Goal: Task Accomplishment & Management: Manage account settings

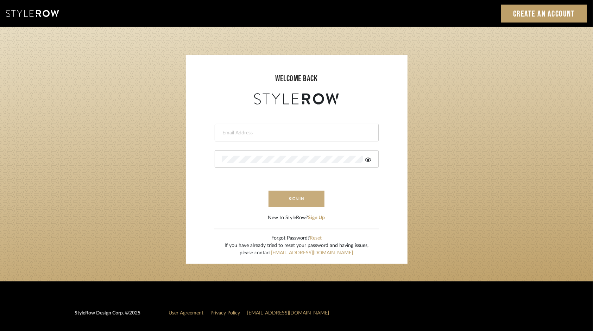
type input "tsummersb@gmail.com"
click at [296, 198] on button "sign in" at bounding box center [296, 199] width 56 height 17
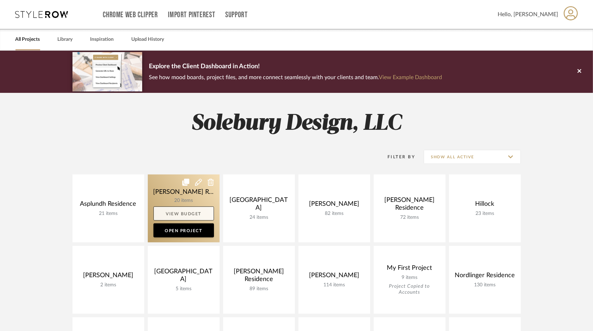
click at [180, 212] on link "View Budget" at bounding box center [183, 214] width 61 height 14
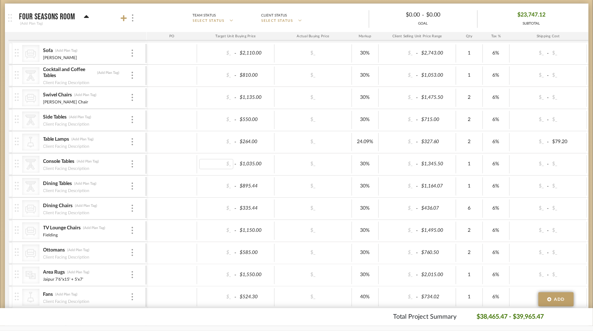
scroll to position [141, 0]
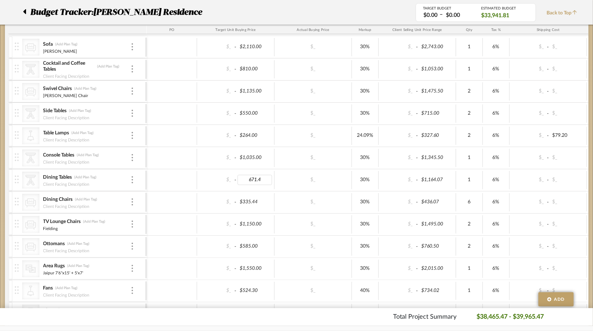
type input "671.44"
type input "1164.07"
click at [182, 189] on div "$_ - $671.44 $_ 30% $_ - $1,164.07 1 6% $_ - $_ 0% Taxable $925.24" at bounding box center [440, 180] width 586 height 22
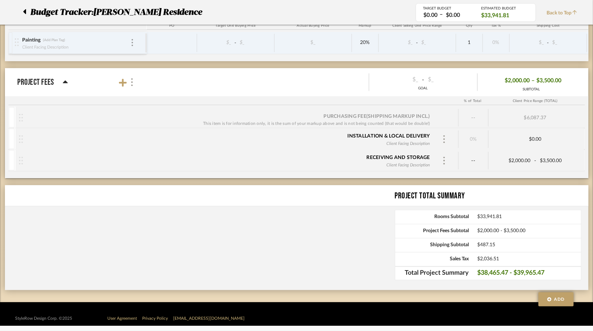
scroll to position [645, 0]
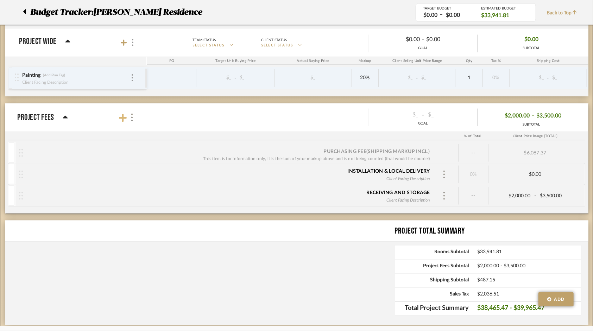
click at [120, 114] on icon at bounding box center [123, 118] width 8 height 9
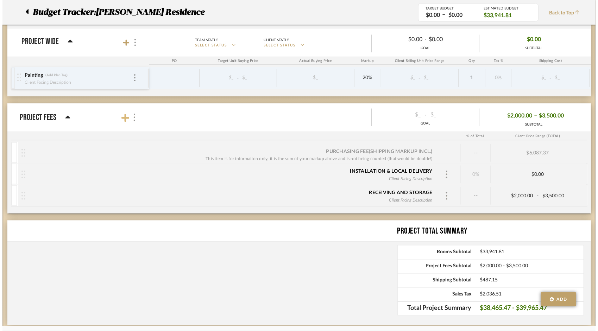
scroll to position [0, 0]
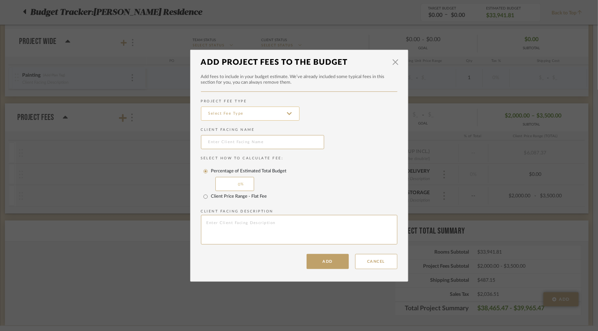
click at [291, 114] on input at bounding box center [250, 114] width 99 height 14
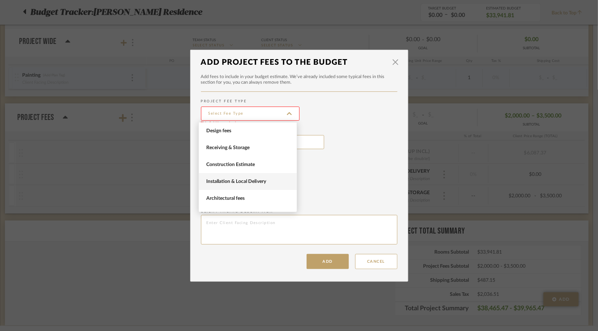
click at [254, 181] on span "Installation & Local Delivery" at bounding box center [248, 182] width 85 height 6
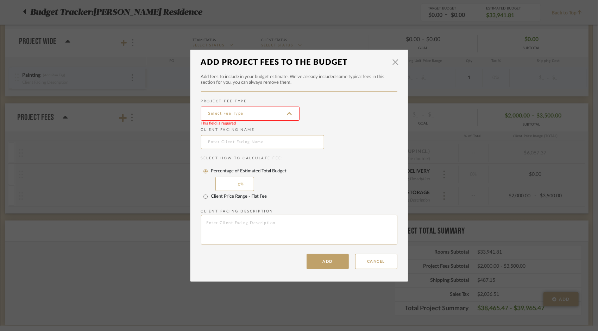
type input "Installation & Local Delivery"
click at [230, 145] on input "text" at bounding box center [262, 142] width 123 height 14
type input "Four Hands Shipping"
click at [203, 197] on input "Client Price Range - Flat Fee" at bounding box center [205, 196] width 11 height 11
radio input "true"
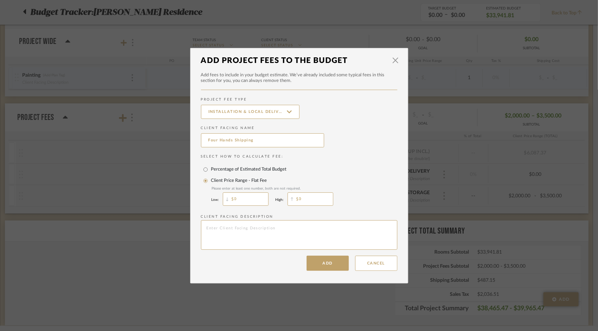
drag, startPoint x: 220, startPoint y: 195, endPoint x: 215, endPoint y: 194, distance: 4.6
click at [215, 194] on div "Low: 0" at bounding box center [239, 199] width 57 height 17
click at [302, 198] on input "0" at bounding box center [310, 198] width 46 height 13
click at [305, 199] on input "0" at bounding box center [310, 198] width 46 height 13
type input "650.92"
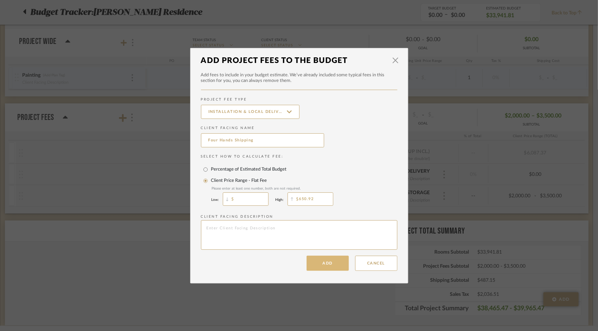
click at [322, 264] on button "Add" at bounding box center [327, 263] width 42 height 15
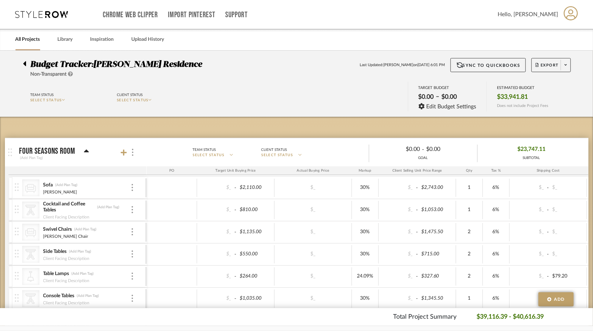
click at [23, 63] on icon at bounding box center [24, 63] width 3 height 8
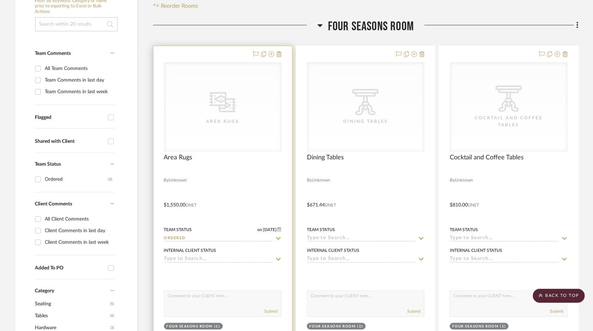
scroll to position [211, 0]
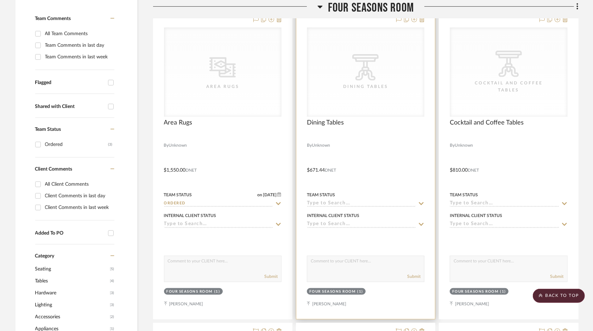
click at [420, 201] on icon at bounding box center [421, 204] width 6 height 6
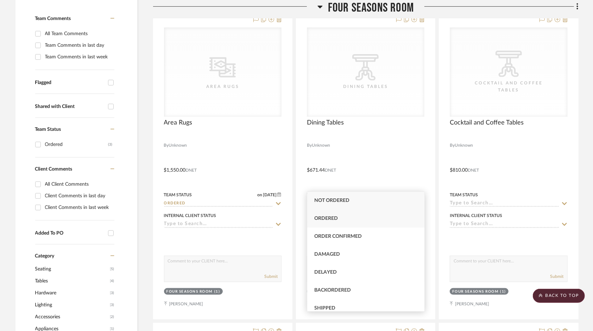
click at [348, 215] on div "Ordered" at bounding box center [365, 219] width 117 height 18
type input "9/30/2025"
type input "Ordered"
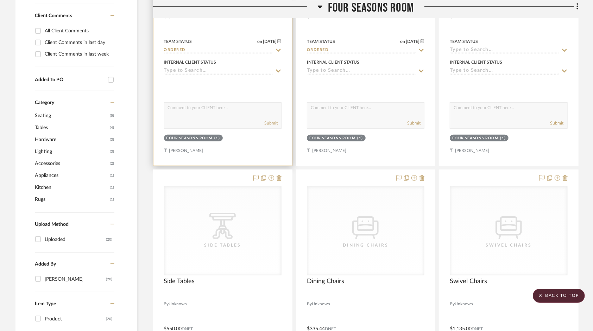
scroll to position [457, 0]
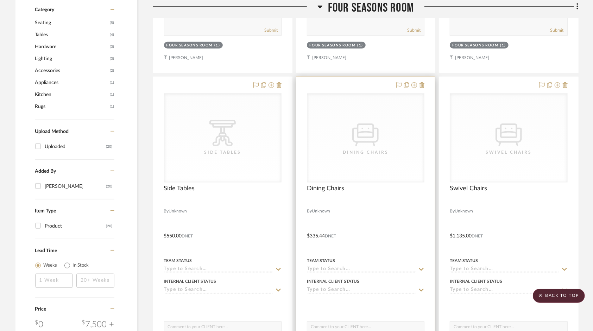
click at [421, 267] on icon at bounding box center [421, 270] width 6 height 6
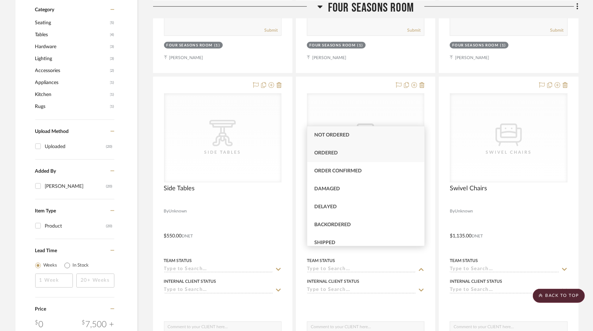
click at [332, 151] on span "Ordered" at bounding box center [326, 153] width 24 height 5
type input "9/30/2025"
type input "Ordered"
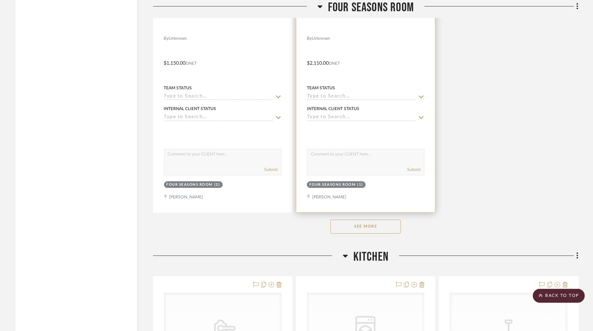
scroll to position [950, 0]
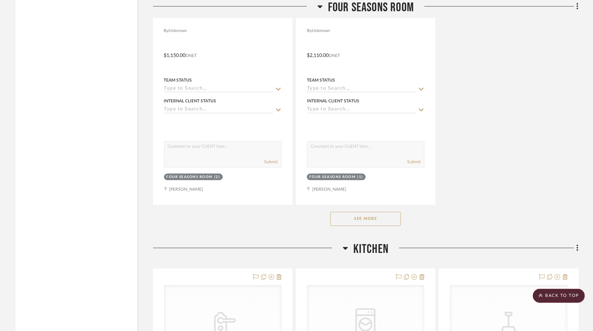
click at [373, 212] on button "See More" at bounding box center [365, 219] width 70 height 14
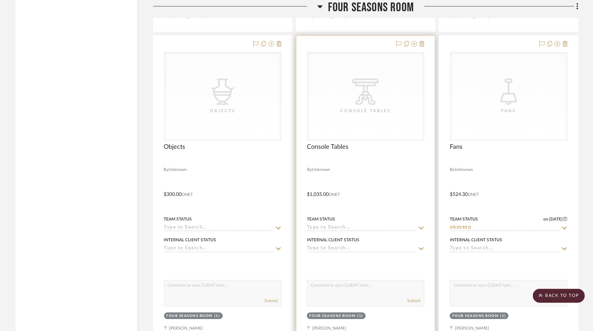
scroll to position [1126, 0]
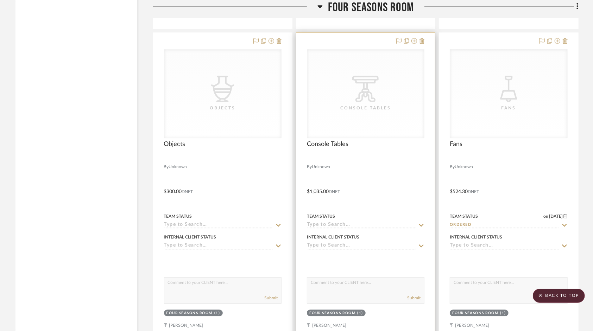
click at [422, 222] on icon at bounding box center [421, 225] width 6 height 6
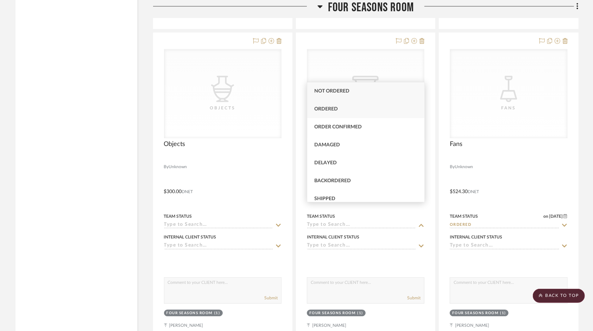
click at [328, 109] on span "Ordered" at bounding box center [326, 109] width 24 height 5
type input "9/30/2025"
type input "Ordered"
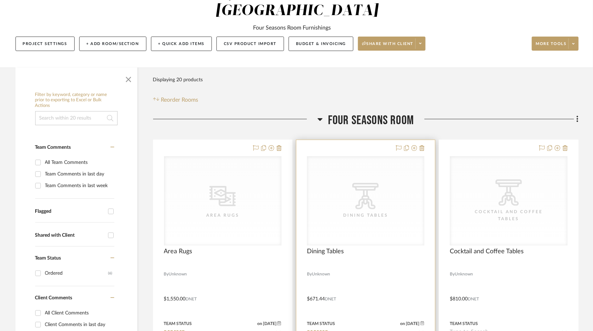
scroll to position [0, 0]
